Goal: Check status: Check status

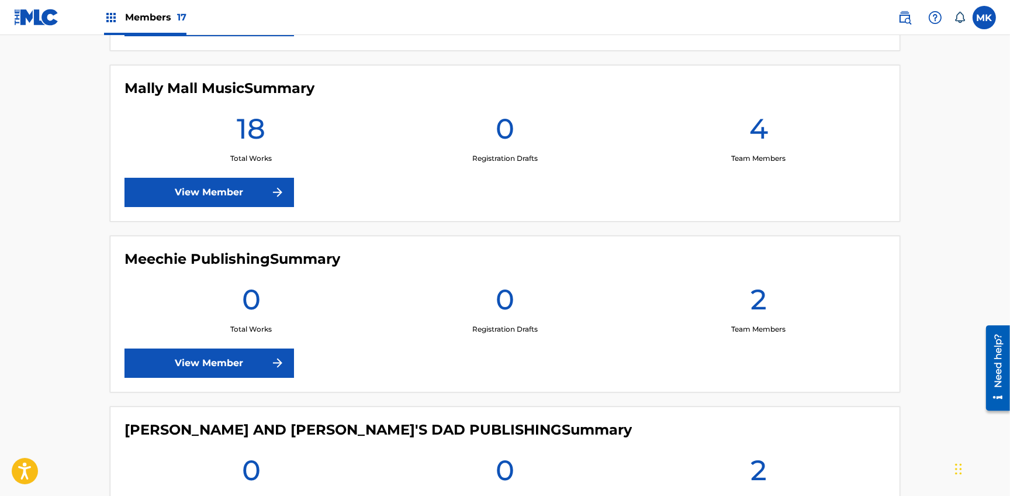
scroll to position [1754, 0]
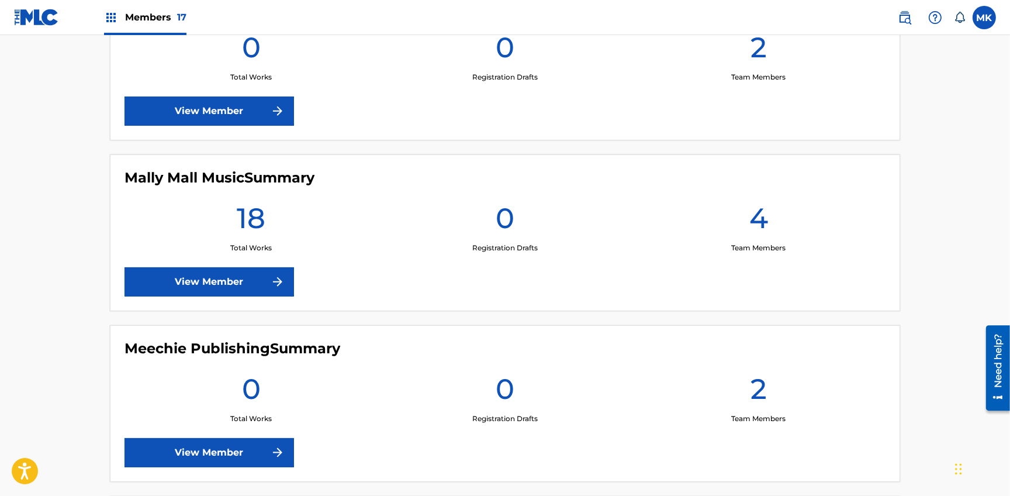
click at [221, 281] on link "View Member" at bounding box center [210, 281] width 170 height 29
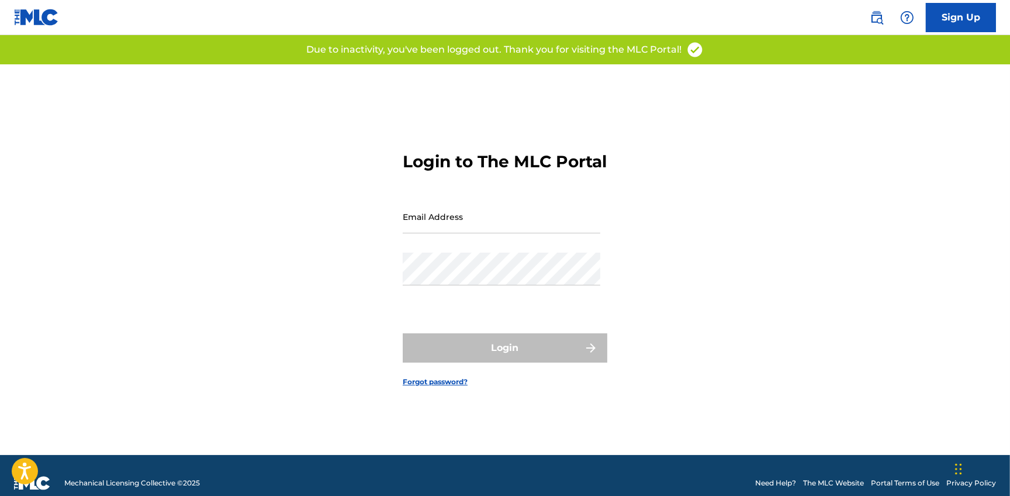
type input "[EMAIL_ADDRESS][DOMAIN_NAME]"
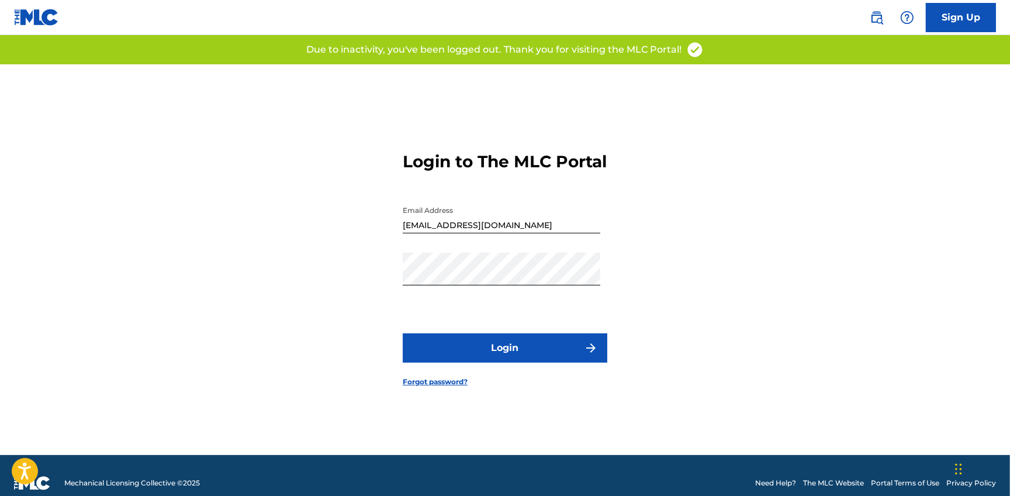
click at [520, 354] on button "Login" at bounding box center [505, 347] width 205 height 29
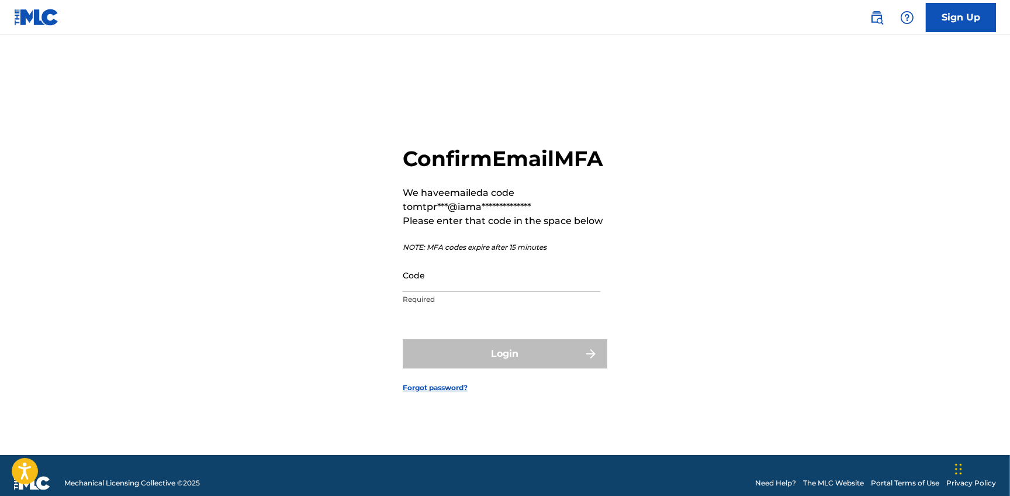
click at [444, 292] on input "Code" at bounding box center [502, 274] width 198 height 33
paste input "849101"
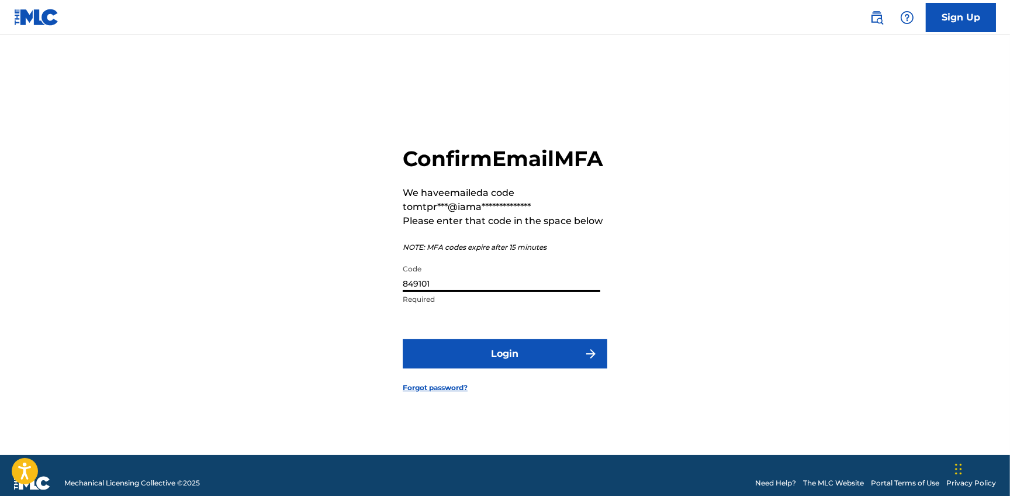
type input "849101"
click at [497, 368] on button "Login" at bounding box center [505, 353] width 205 height 29
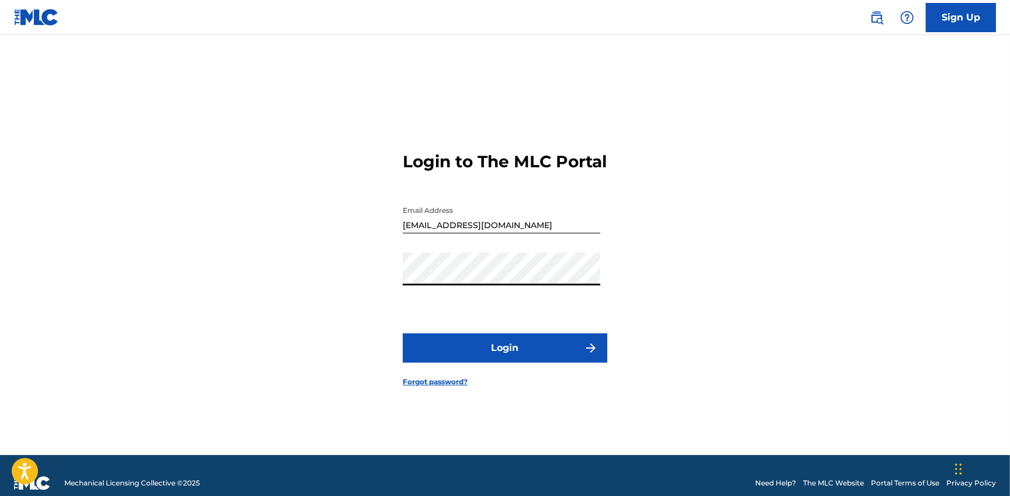
click at [736, 281] on div "Login to The MLC Portal Email Address mtpring@iAMaSONGwriter.com Password Login…" at bounding box center [505, 259] width 818 height 391
click at [510, 356] on button "Login" at bounding box center [505, 347] width 205 height 29
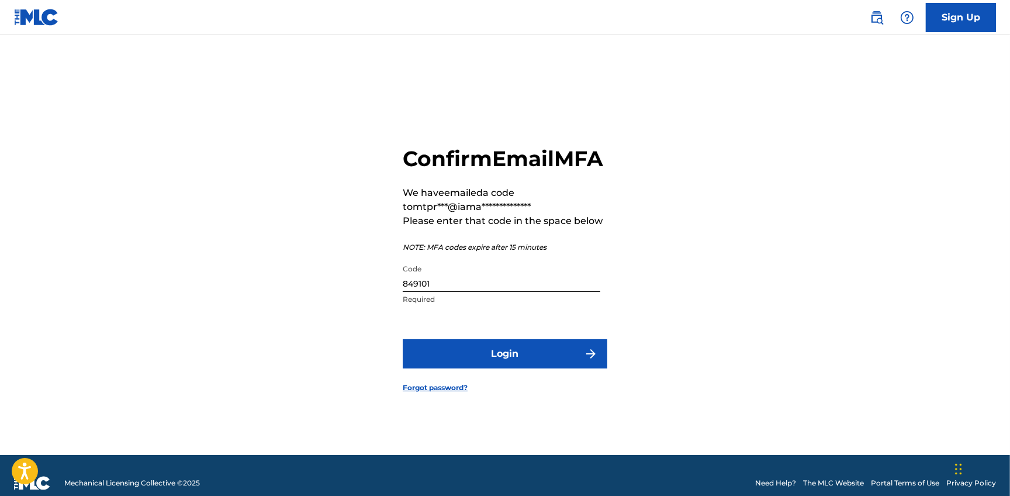
click at [515, 365] on button "Login" at bounding box center [505, 353] width 205 height 29
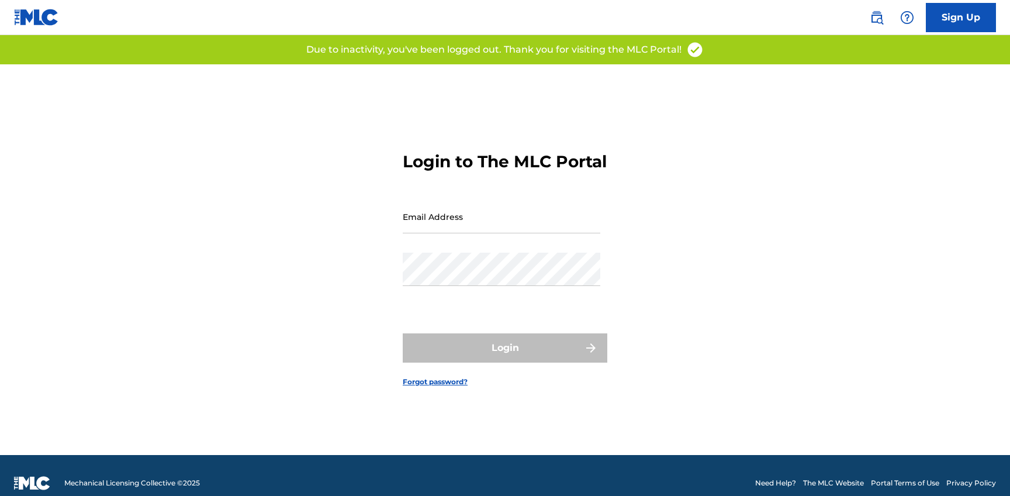
type input "[EMAIL_ADDRESS][DOMAIN_NAME]"
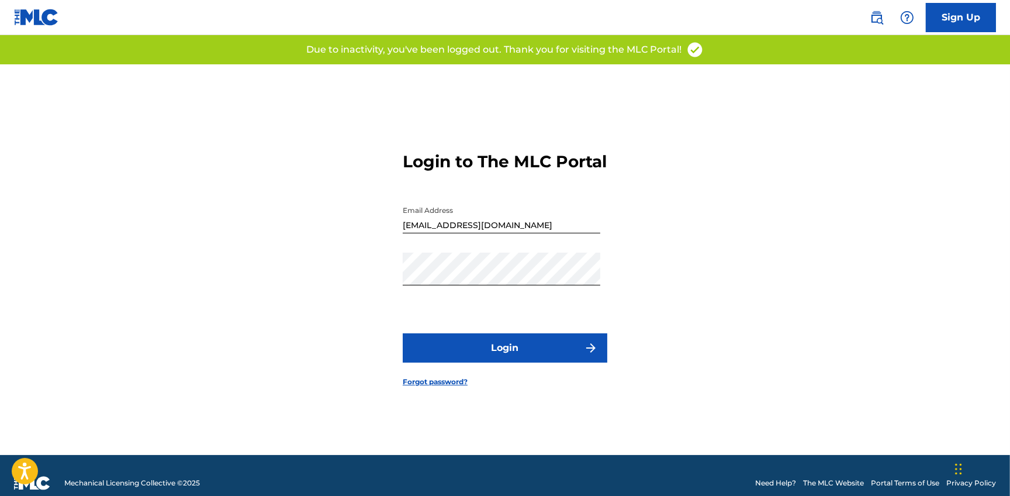
click at [697, 53] on img at bounding box center [695, 50] width 18 height 18
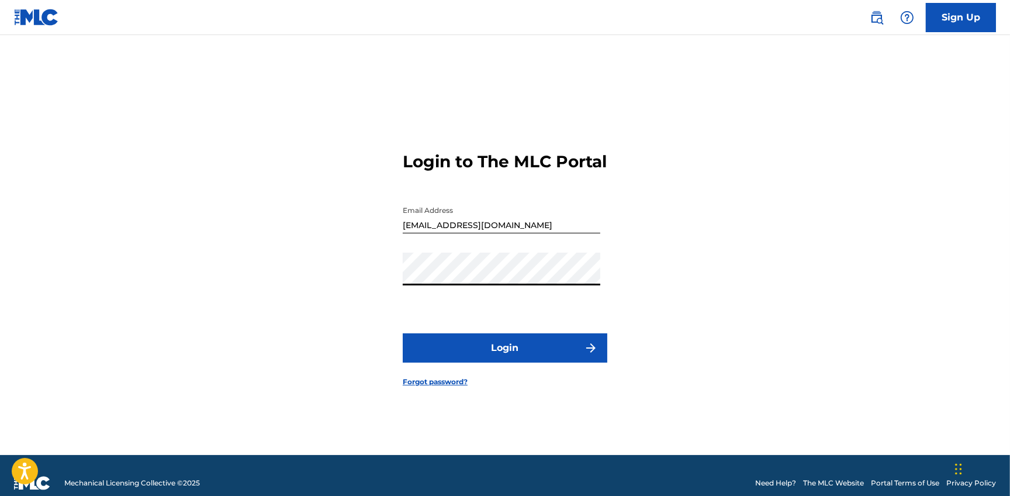
click at [720, 210] on div "Login to The MLC Portal Email Address mtpring@iAMaSONGwriter.com Password Login…" at bounding box center [505, 259] width 818 height 391
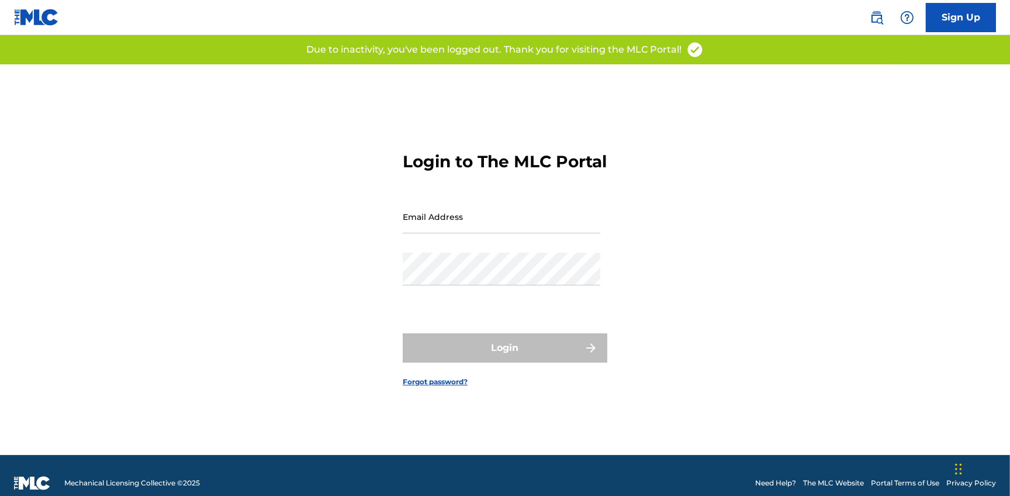
type input "[EMAIL_ADDRESS][DOMAIN_NAME]"
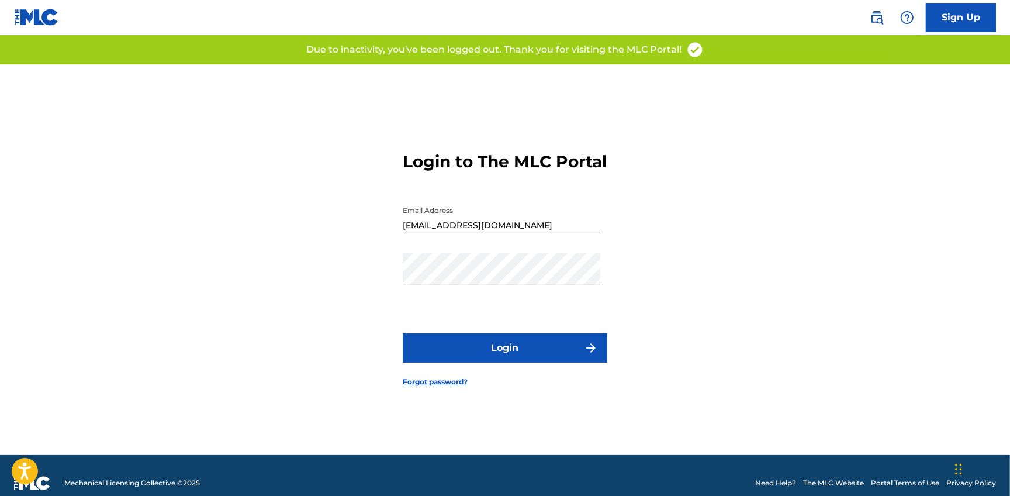
click at [480, 362] on button "Login" at bounding box center [505, 347] width 205 height 29
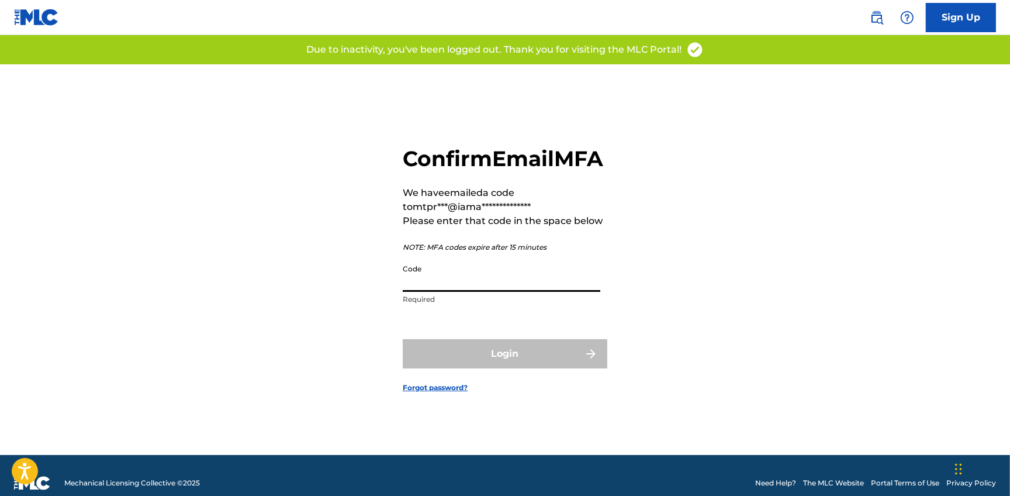
click at [431, 292] on input "Code" at bounding box center [502, 274] width 198 height 33
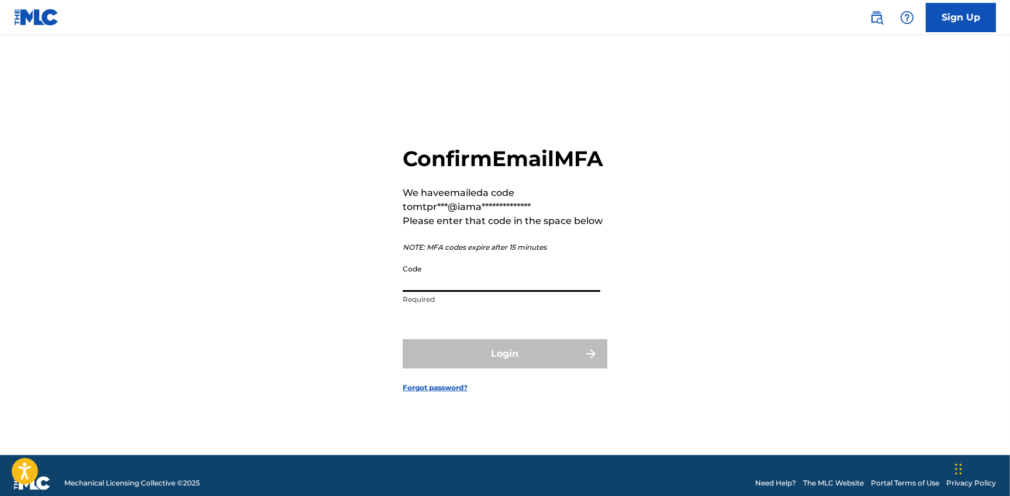
paste input "720336"
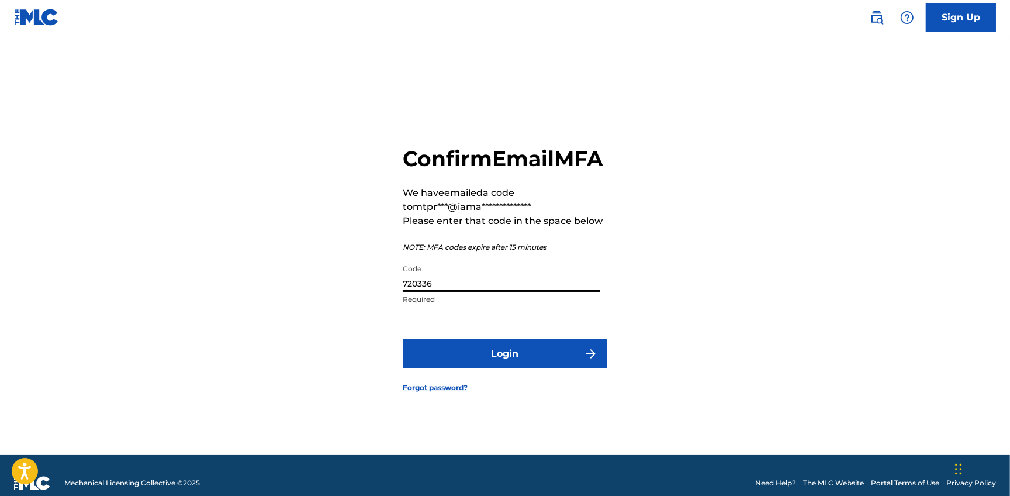
type input "720336"
click at [484, 360] on button "Login" at bounding box center [505, 353] width 205 height 29
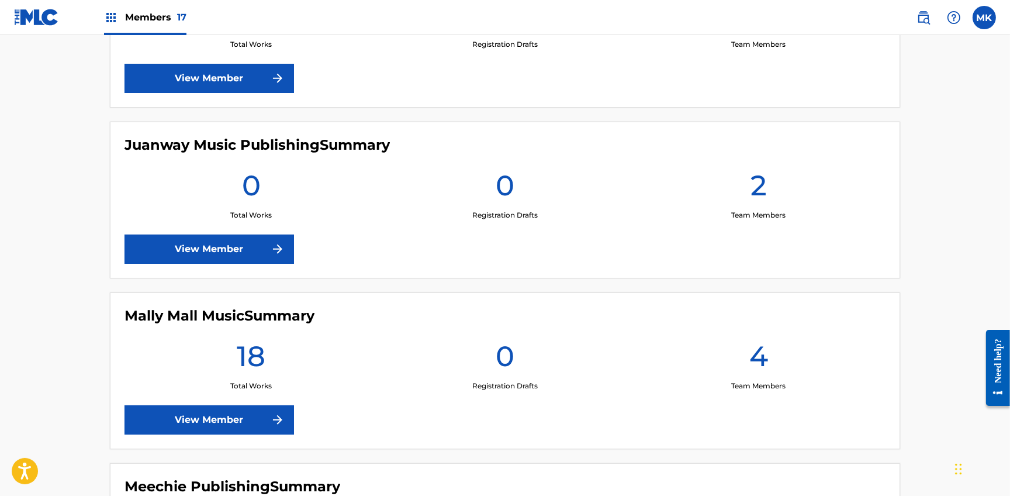
scroll to position [1749, 0]
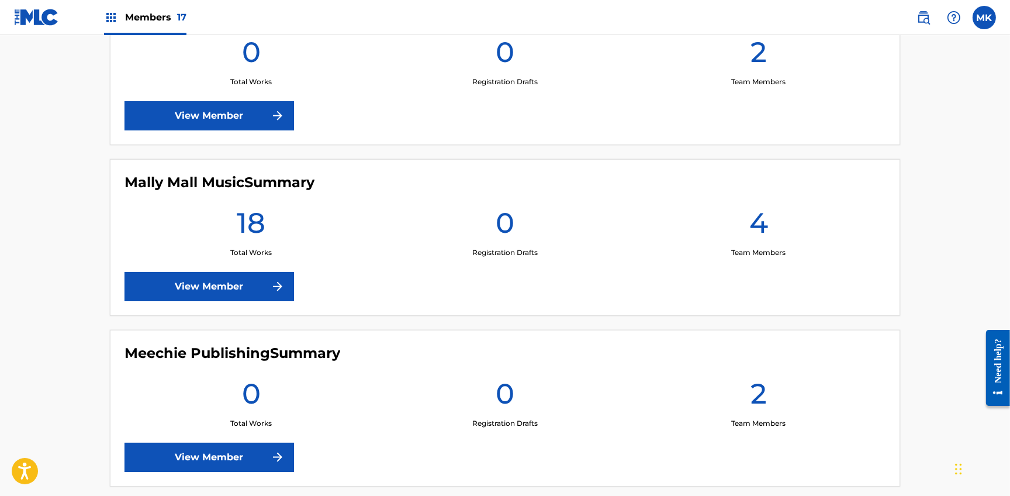
click at [182, 291] on link "View Member" at bounding box center [210, 286] width 170 height 29
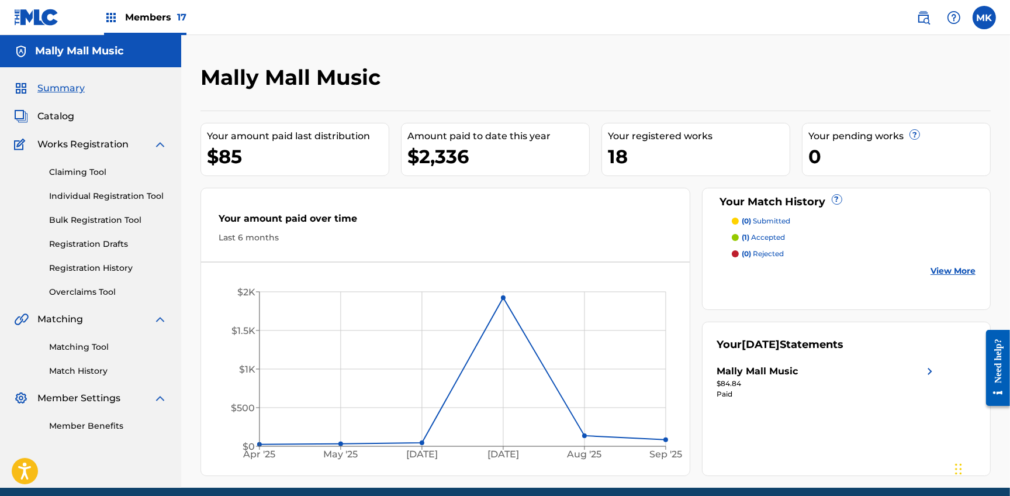
click at [92, 268] on link "Registration History" at bounding box center [108, 268] width 118 height 12
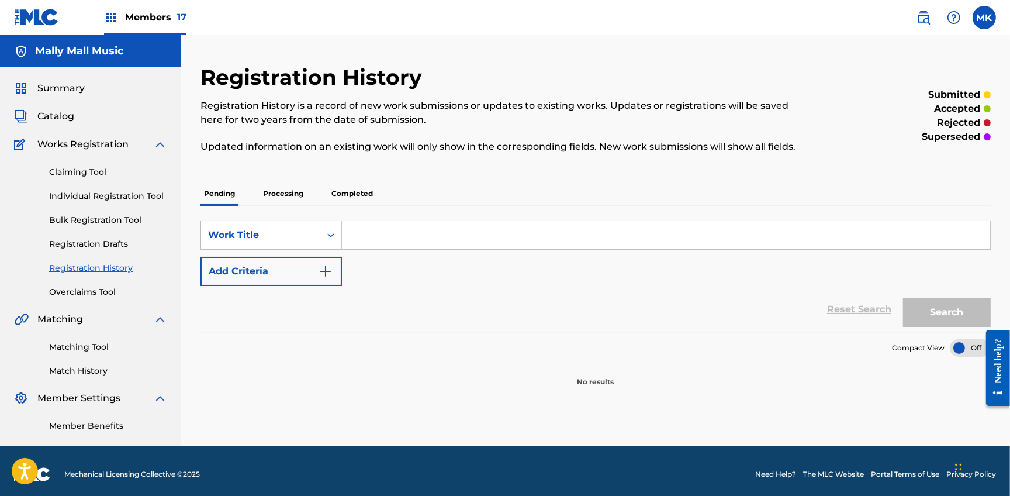
click at [342, 193] on p "Completed" at bounding box center [352, 193] width 49 height 25
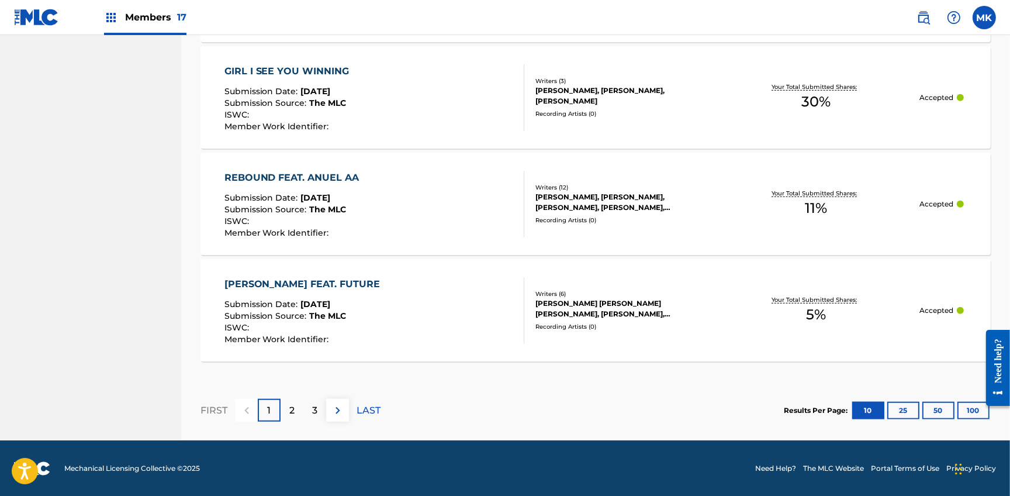
click at [329, 412] on button at bounding box center [337, 410] width 23 height 23
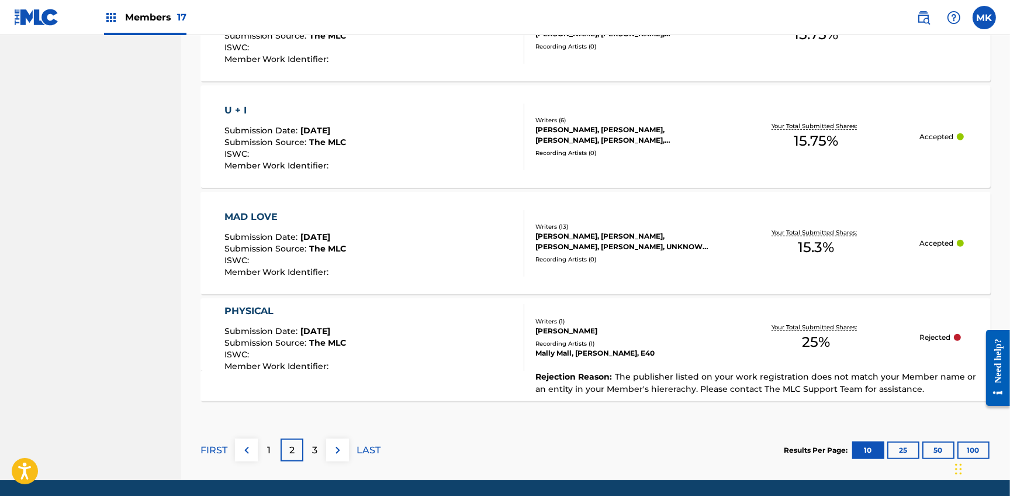
scroll to position [1110, 0]
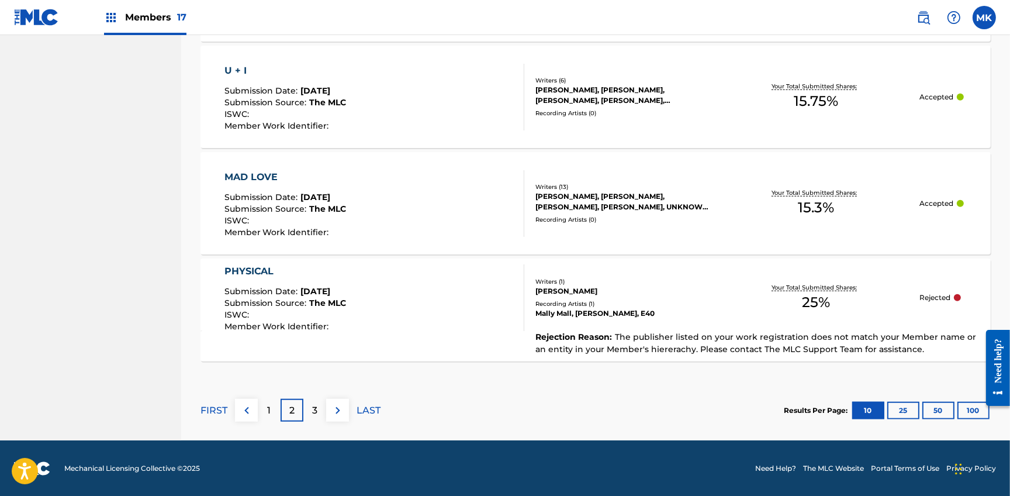
click at [336, 406] on img at bounding box center [338, 410] width 14 height 14
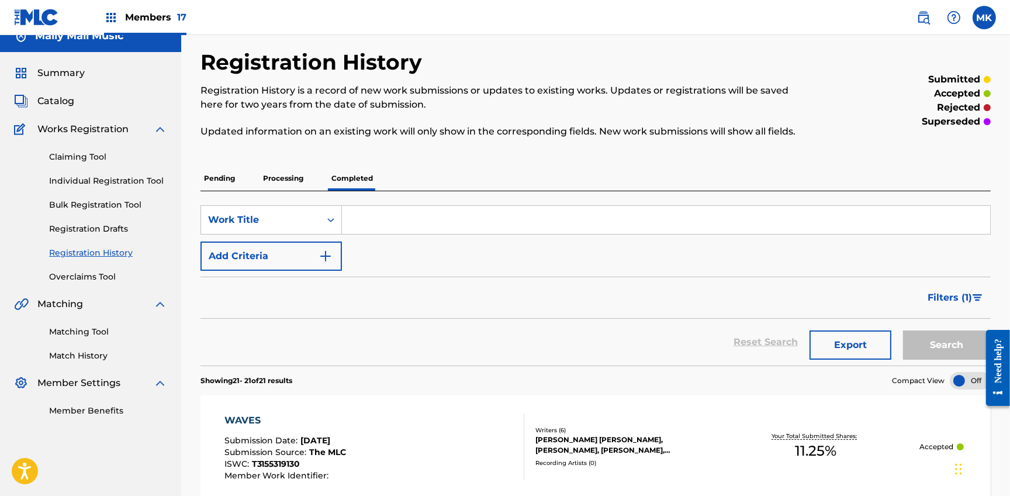
scroll to position [151, 0]
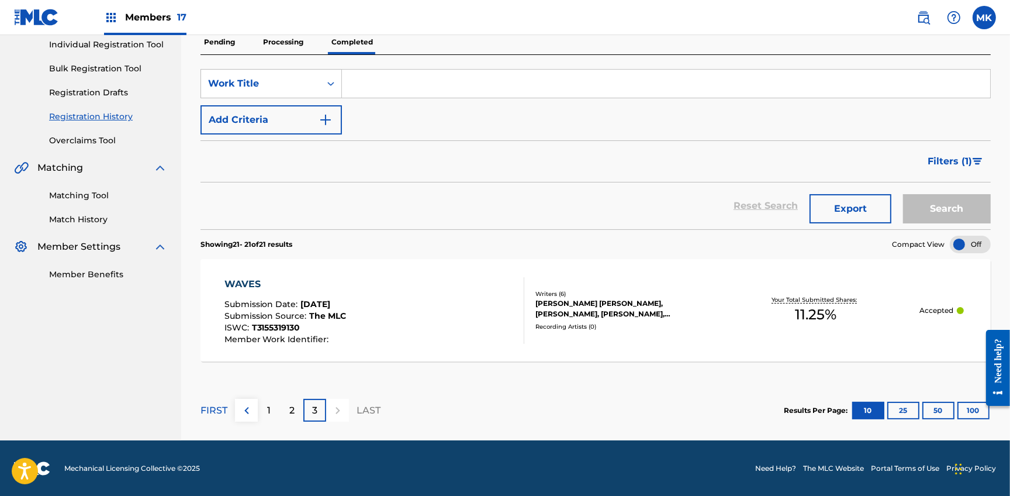
click at [292, 411] on p "2" at bounding box center [291, 410] width 5 height 14
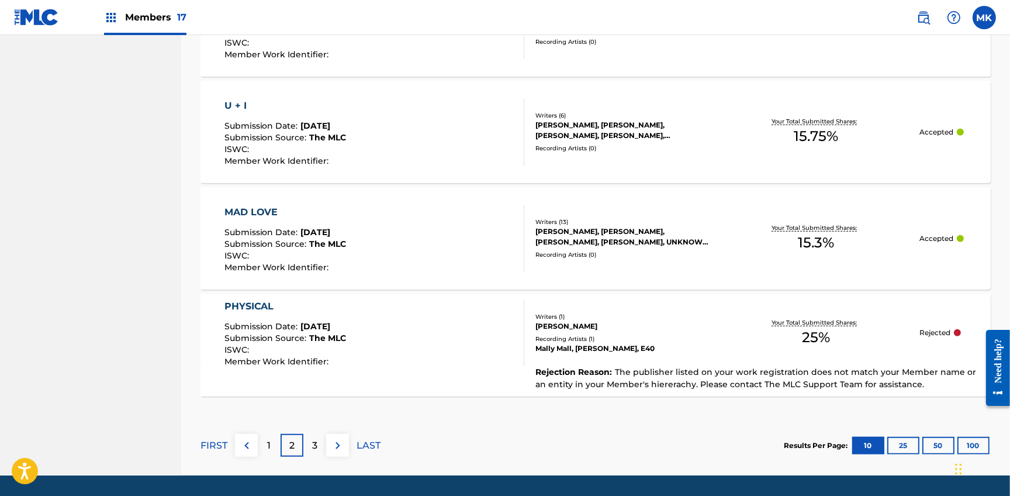
scroll to position [1110, 0]
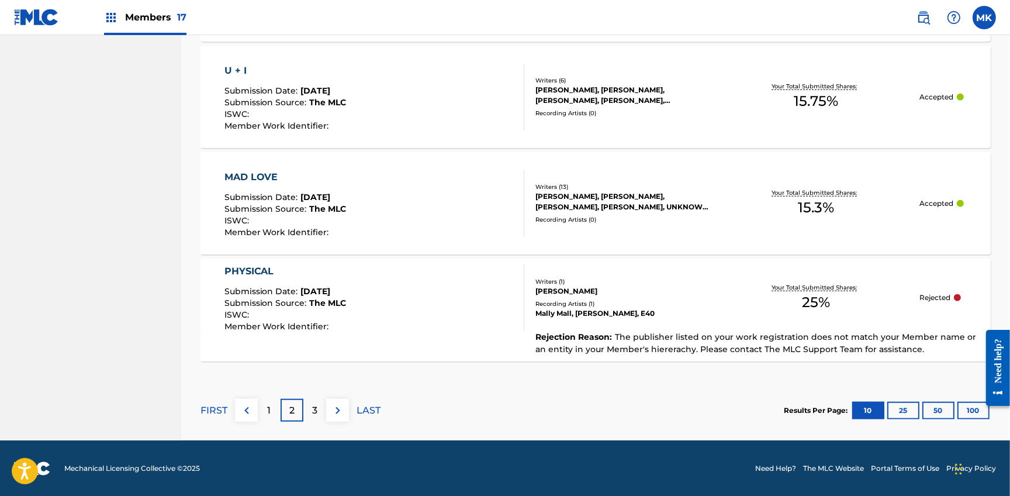
click at [548, 336] on span "Rejection Reason :" at bounding box center [576, 336] width 80 height 11
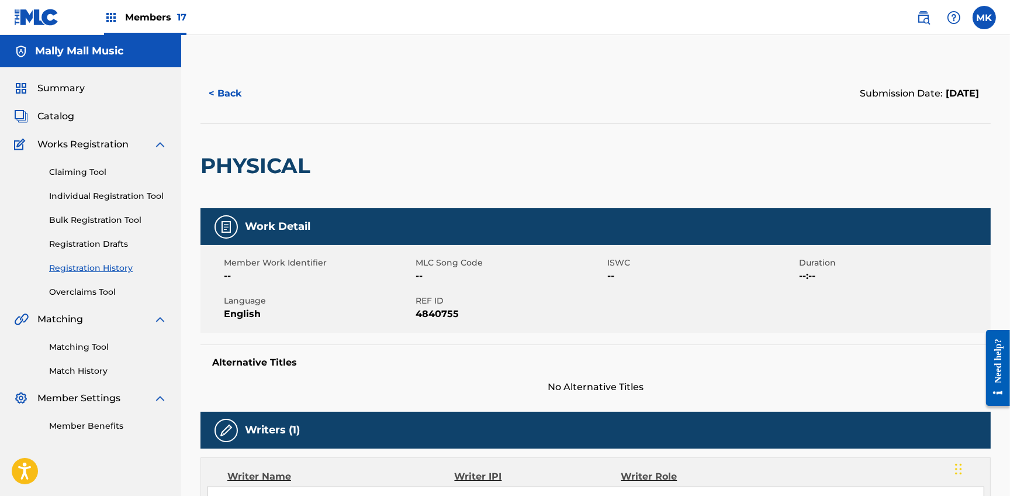
click at [226, 94] on button "< Back" at bounding box center [236, 93] width 70 height 29
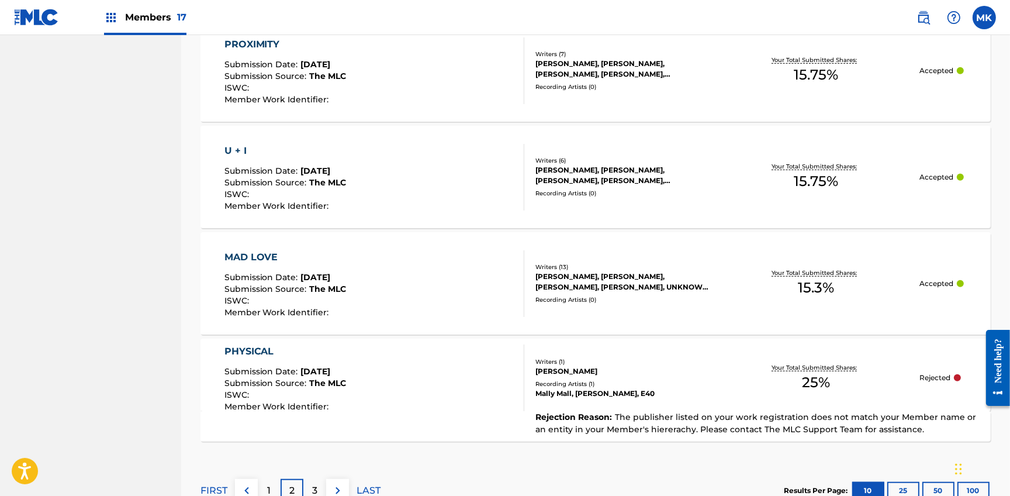
scroll to position [1110, 0]
